Goal: Navigation & Orientation: Find specific page/section

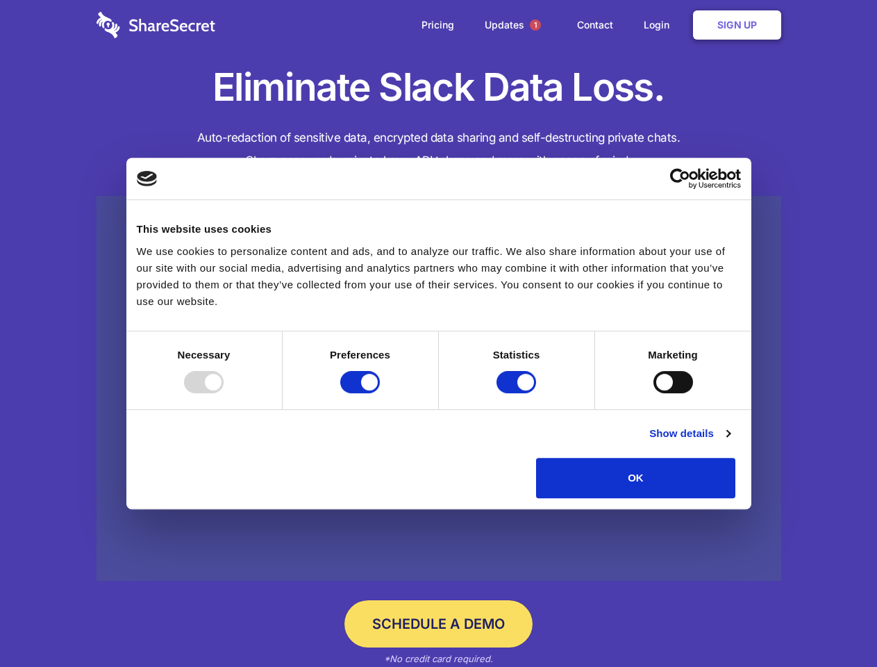
click at [224, 393] on div at bounding box center [204, 382] width 40 height 22
click at [380, 393] on input "Preferences" at bounding box center [360, 382] width 40 height 22
checkbox input "false"
click at [518, 393] on input "Statistics" at bounding box center [517, 382] width 40 height 22
checkbox input "false"
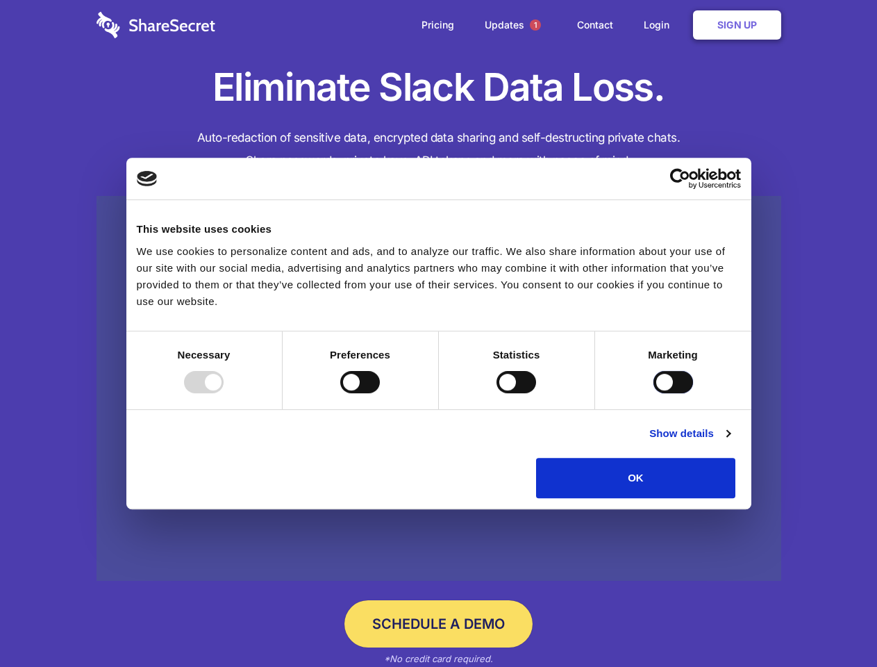
click at [654, 393] on input "Marketing" at bounding box center [674, 382] width 40 height 22
checkbox input "true"
click at [730, 442] on link "Show details" at bounding box center [689, 433] width 81 height 17
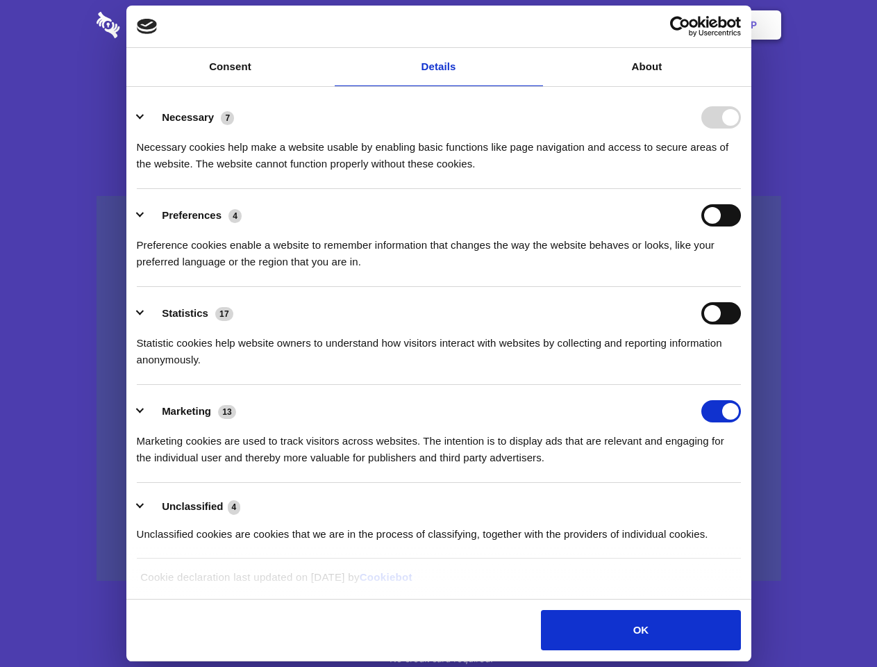
click at [741, 189] on li "Necessary 7 Necessary cookies help make a website usable by enabling basic func…" at bounding box center [439, 140] width 604 height 98
click at [535, 25] on span "1" at bounding box center [535, 24] width 11 height 11
